Goal: Find specific page/section: Find specific page/section

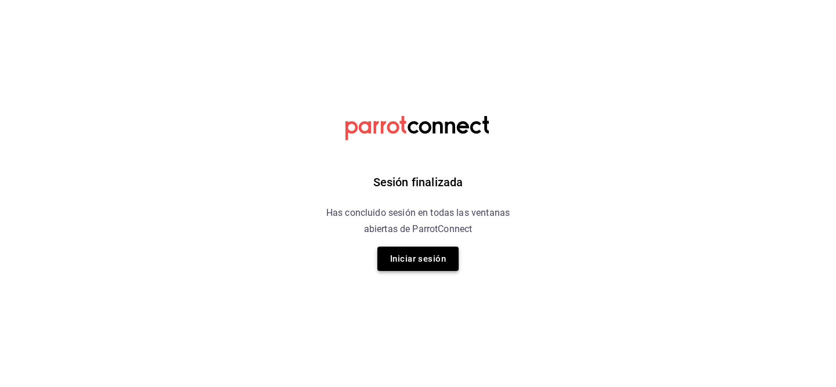
click at [399, 258] on button "Iniciar sesión" at bounding box center [417, 259] width 81 height 24
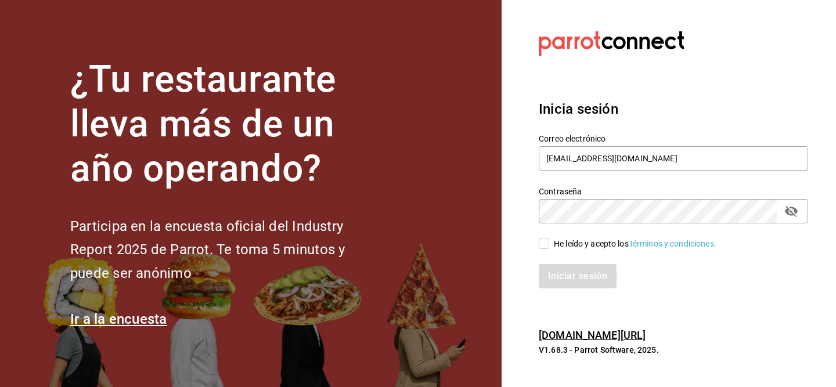
click at [542, 246] on input "He leído y acepto los Términos y condiciones." at bounding box center [544, 244] width 10 height 10
checkbox input "true"
click at [548, 269] on button "Iniciar sesión" at bounding box center [578, 276] width 79 height 24
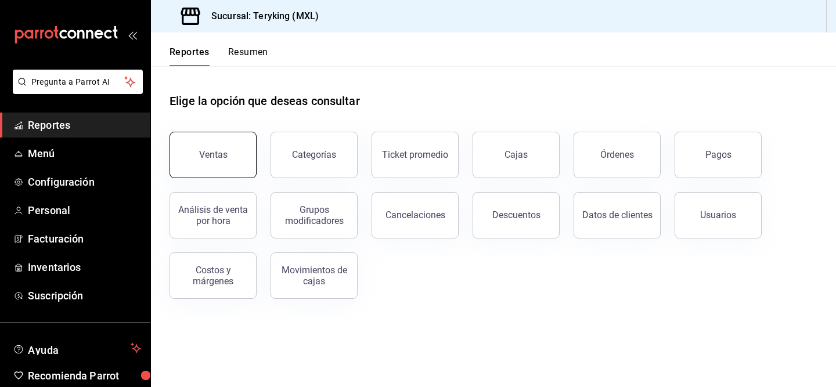
click at [213, 154] on div "Ventas" at bounding box center [213, 154] width 28 height 11
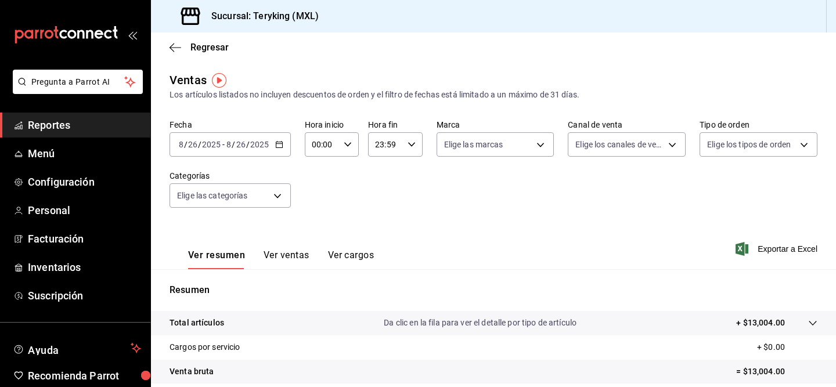
click at [167, 48] on div "Regresar" at bounding box center [493, 48] width 685 height 30
click at [173, 46] on icon "button" at bounding box center [176, 47] width 12 height 10
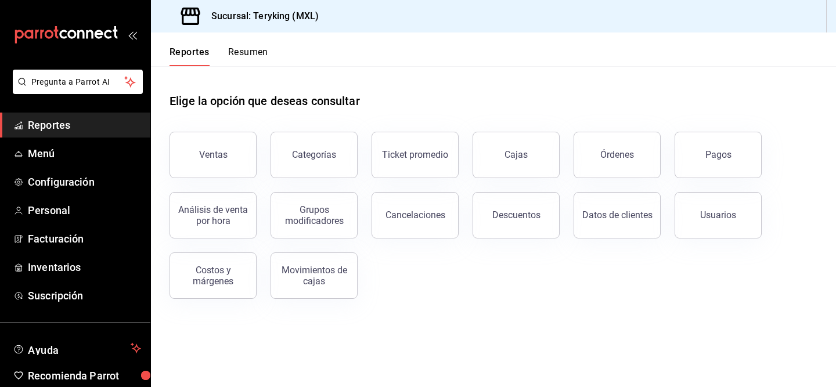
click at [261, 52] on button "Resumen" at bounding box center [248, 56] width 40 height 20
